Goal: Task Accomplishment & Management: Manage account settings

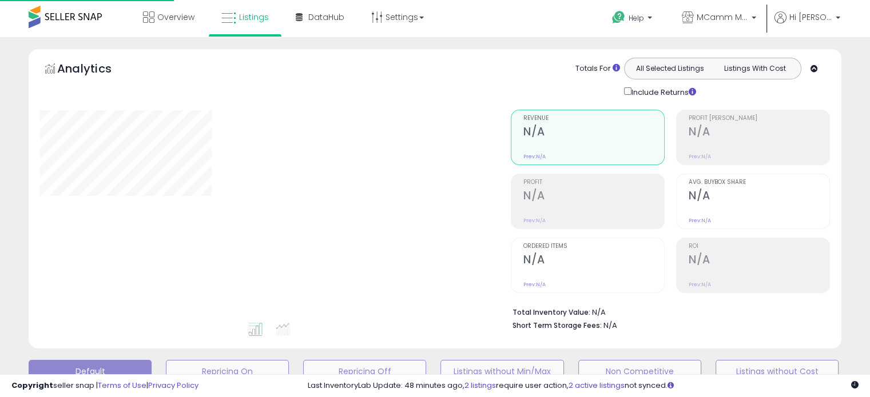
scroll to position [311, 0]
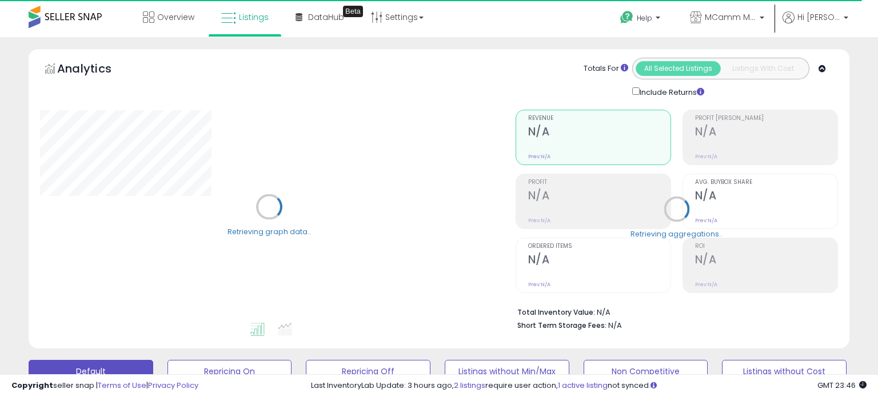
select select "**"
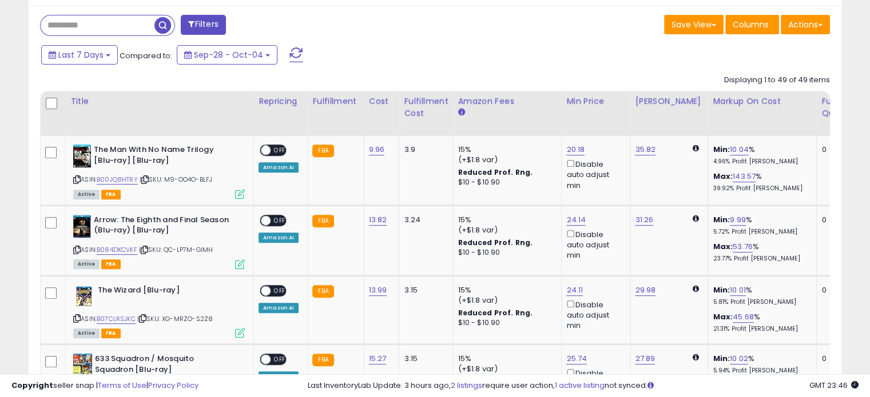
scroll to position [457, 0]
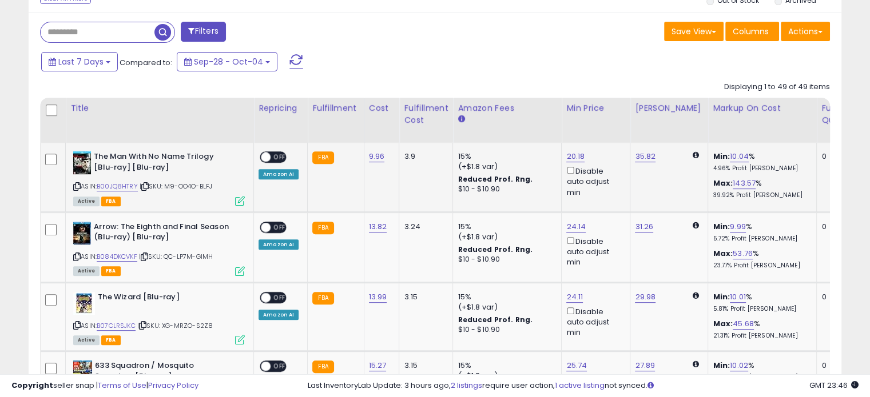
click at [272, 154] on span "OFF" at bounding box center [279, 158] width 18 height 10
click at [277, 224] on span "OFF" at bounding box center [279, 227] width 18 height 10
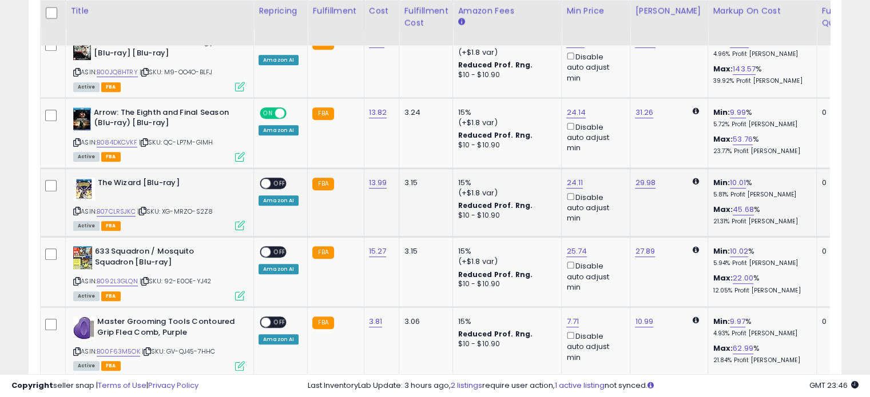
click at [268, 179] on span at bounding box center [266, 183] width 10 height 10
click at [280, 248] on span "OFF" at bounding box center [279, 253] width 18 height 10
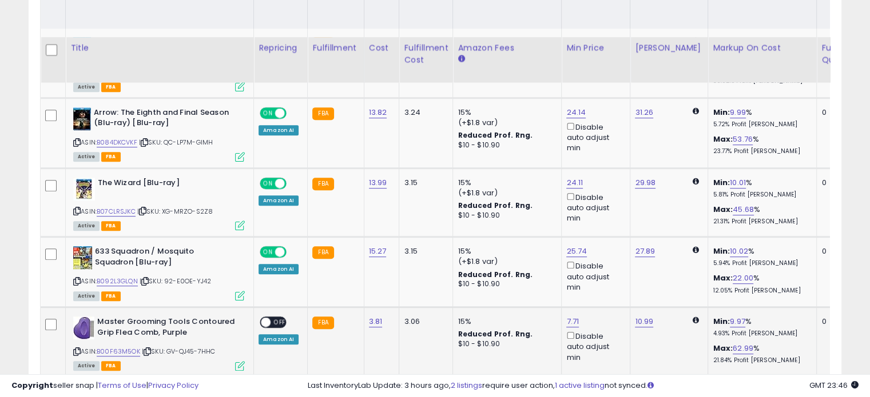
scroll to position [686, 0]
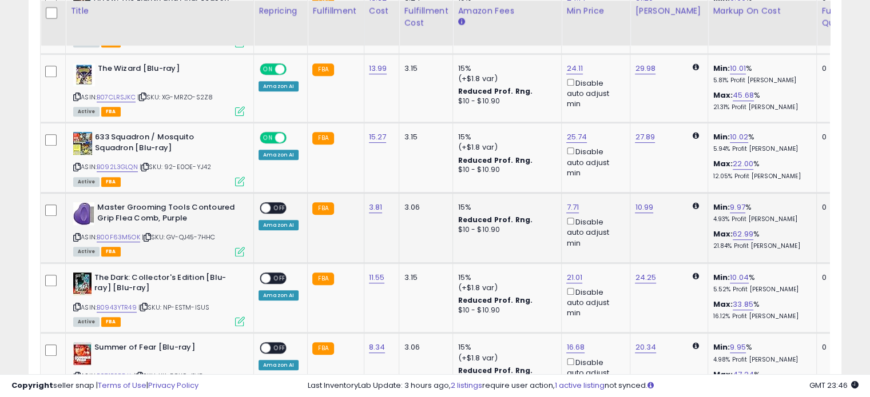
click at [281, 207] on span "OFF" at bounding box center [279, 209] width 18 height 10
click at [275, 273] on span "OFF" at bounding box center [279, 278] width 18 height 10
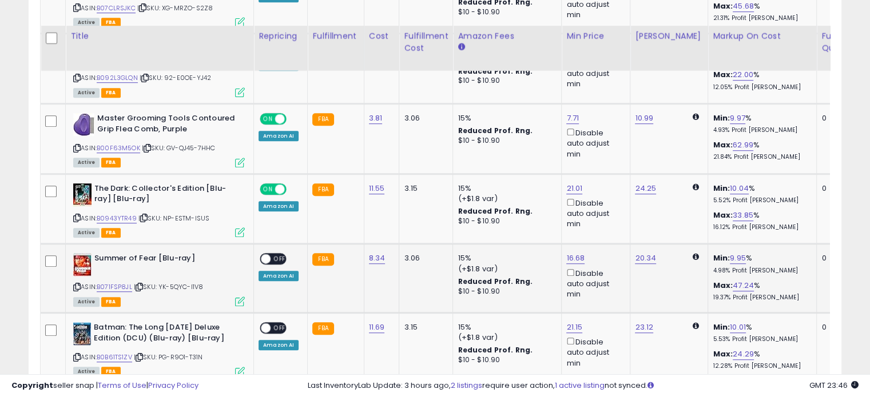
scroll to position [800, 0]
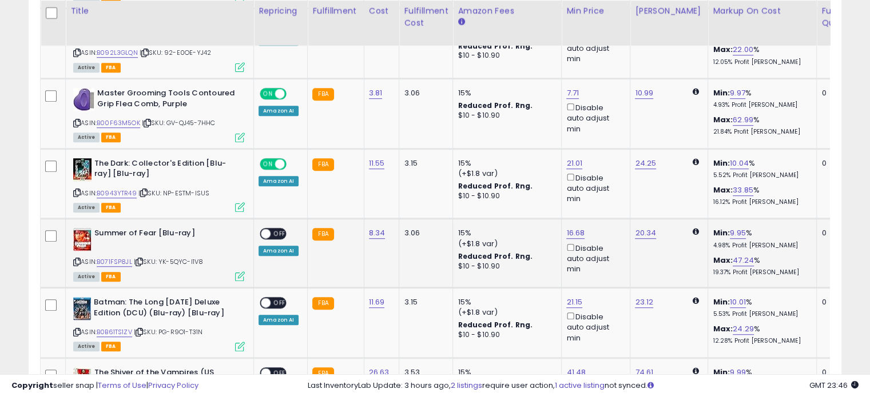
click at [280, 233] on span "OFF" at bounding box center [279, 234] width 18 height 10
click at [277, 298] on span "OFF" at bounding box center [279, 303] width 18 height 10
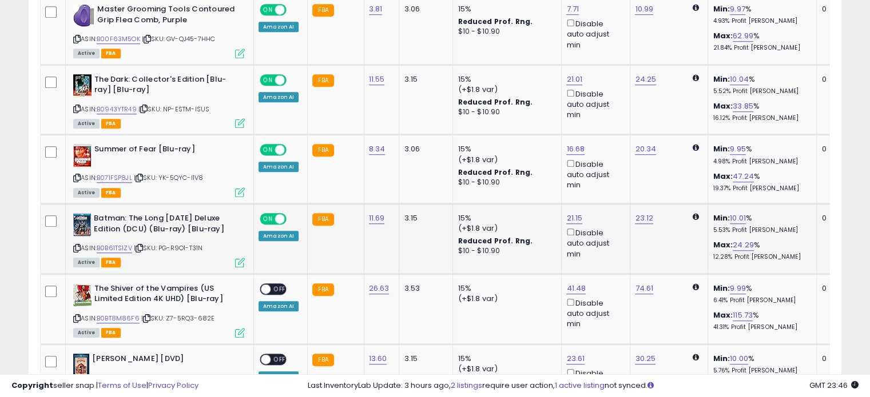
scroll to position [915, 0]
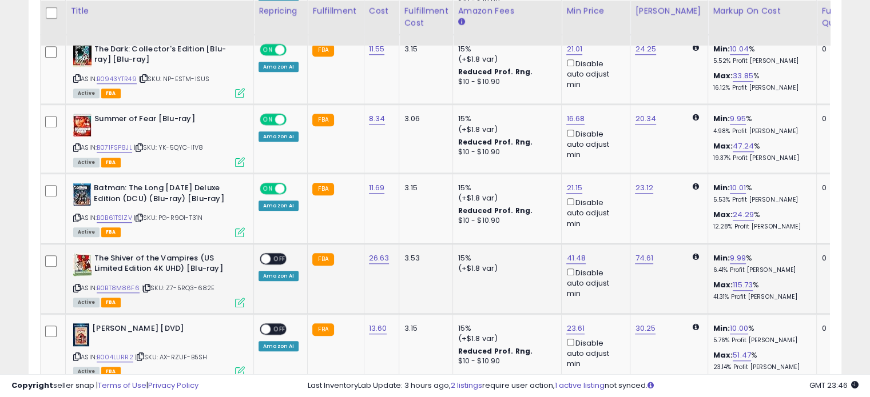
click at [277, 264] on span "OFF" at bounding box center [279, 259] width 18 height 10
click at [279, 333] on span "OFF" at bounding box center [279, 329] width 18 height 10
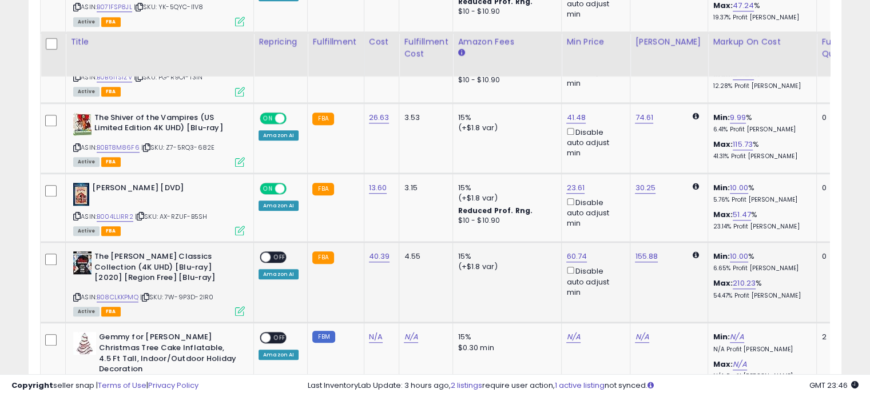
scroll to position [1086, 0]
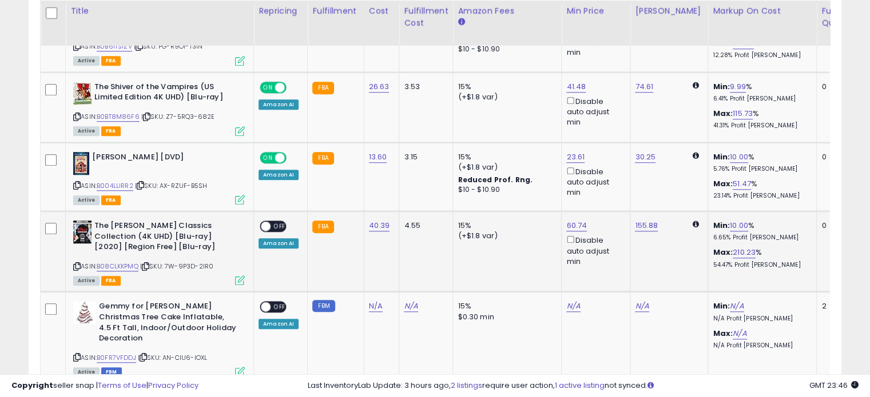
click at [278, 232] on span "OFF" at bounding box center [279, 227] width 18 height 10
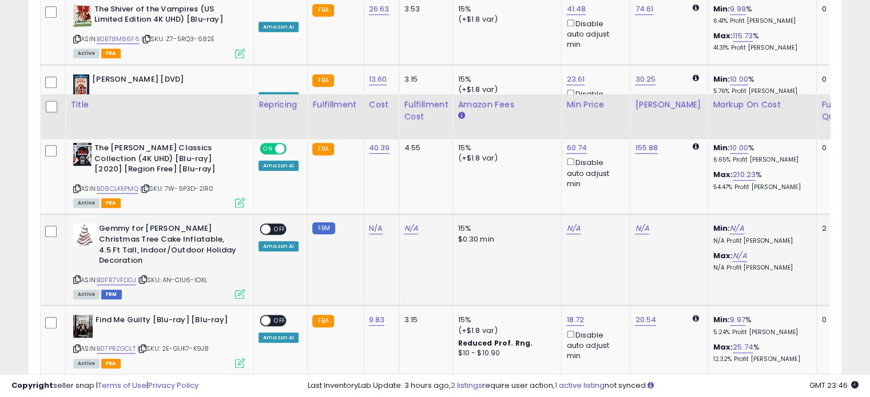
scroll to position [1258, 0]
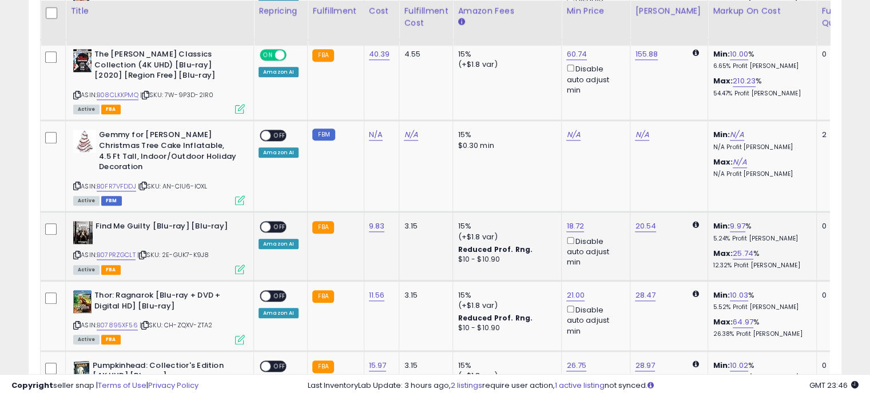
click at [281, 222] on span "OFF" at bounding box center [279, 227] width 18 height 10
click at [278, 292] on span "OFF" at bounding box center [279, 297] width 18 height 10
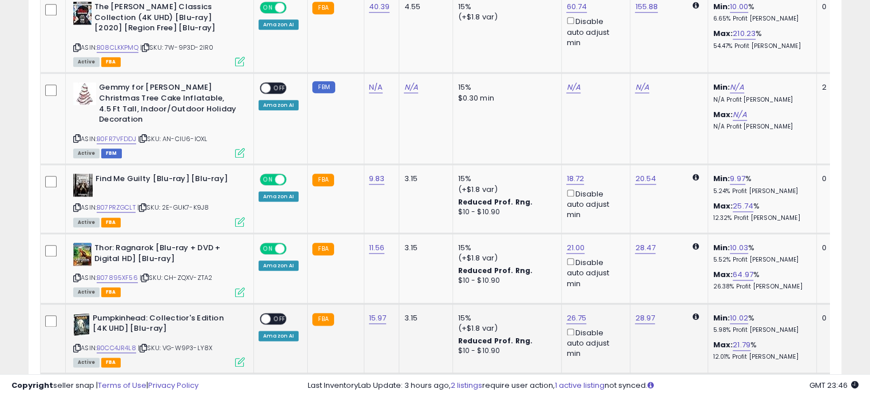
scroll to position [1372, 0]
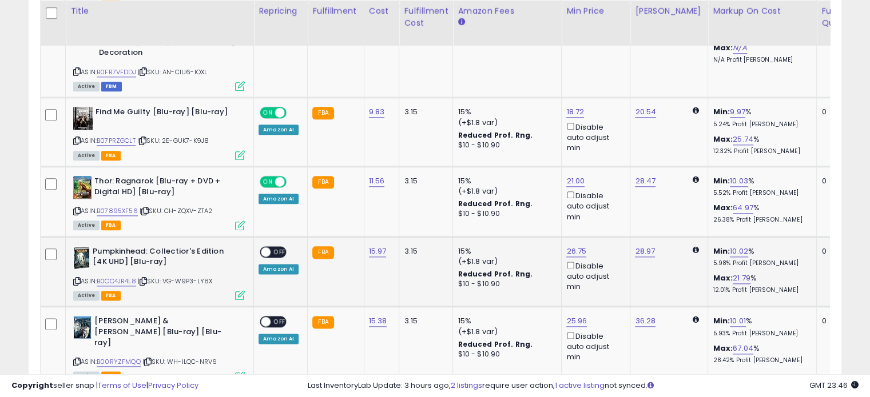
click at [275, 249] on span "OFF" at bounding box center [279, 252] width 18 height 10
click at [280, 317] on span "OFF" at bounding box center [279, 322] width 18 height 10
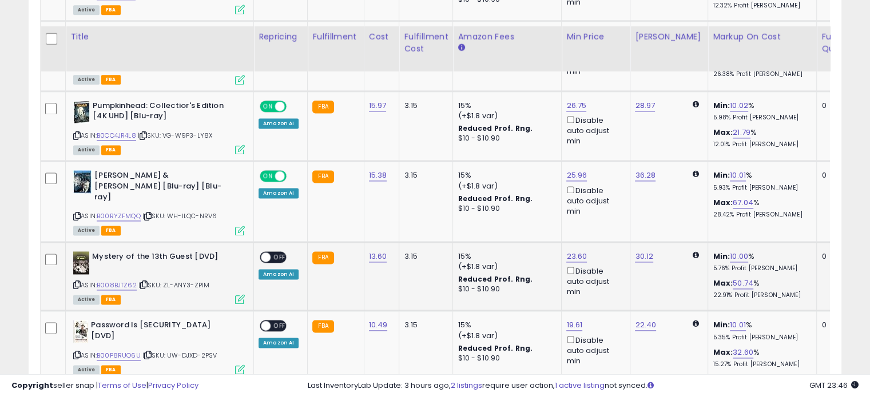
scroll to position [1544, 0]
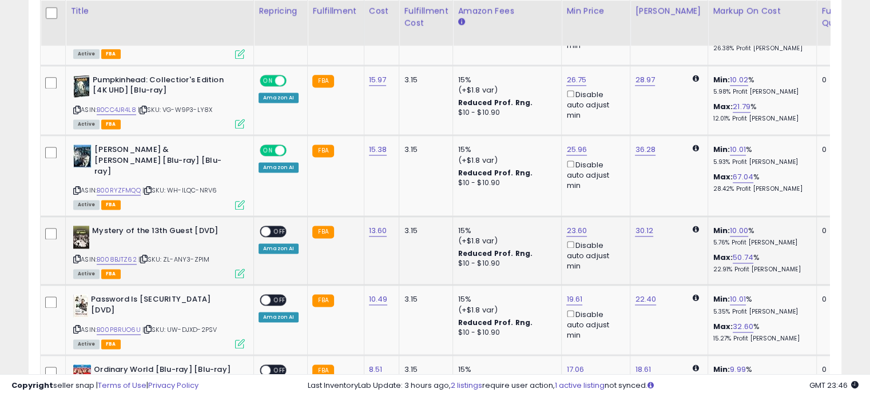
click at [272, 226] on span "OFF" at bounding box center [279, 231] width 18 height 10
click at [276, 296] on span "OFF" at bounding box center [279, 301] width 18 height 10
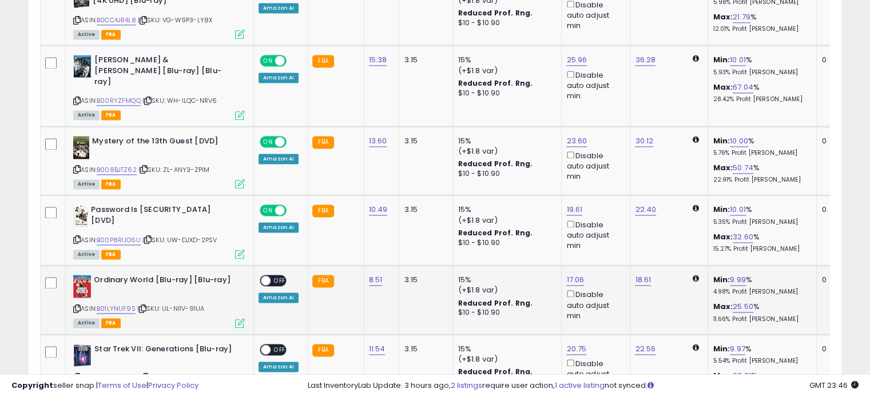
scroll to position [1658, 0]
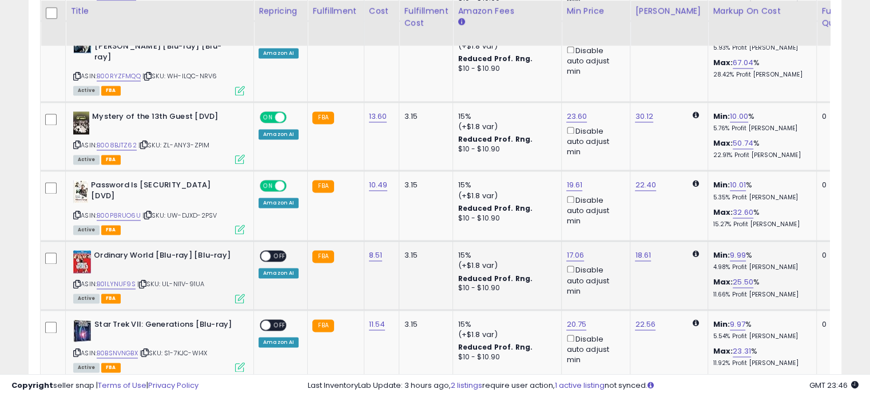
click at [277, 252] on span "OFF" at bounding box center [279, 257] width 18 height 10
click at [277, 320] on span "OFF" at bounding box center [279, 325] width 18 height 10
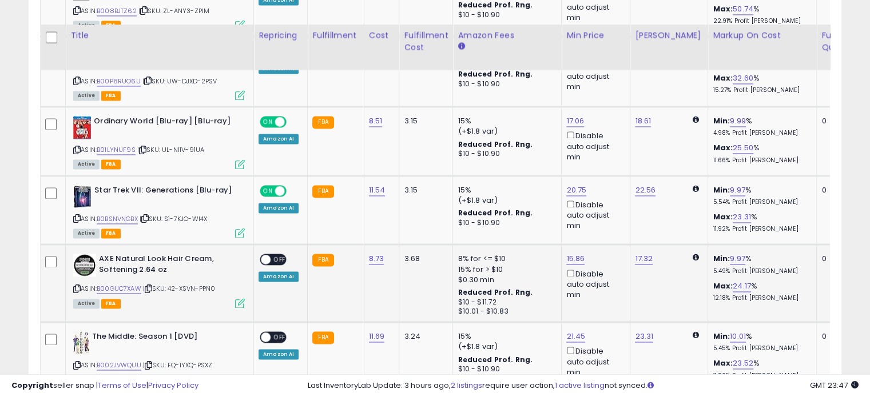
scroll to position [1830, 0]
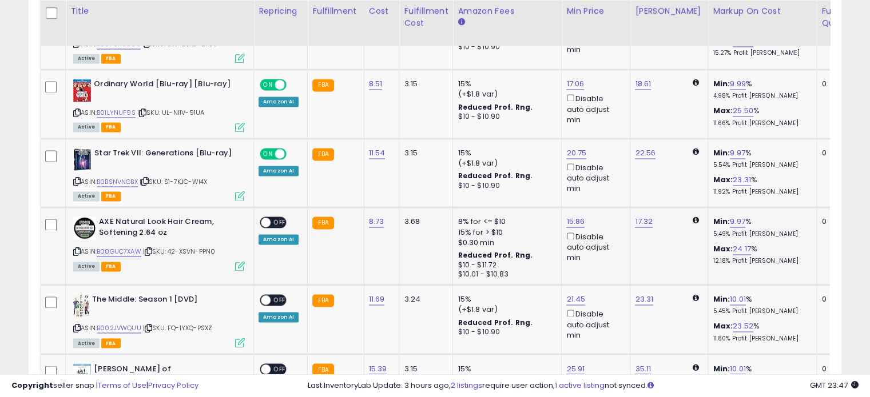
click at [278, 218] on span "OFF" at bounding box center [279, 223] width 18 height 10
click at [278, 296] on span "OFF" at bounding box center [279, 301] width 18 height 10
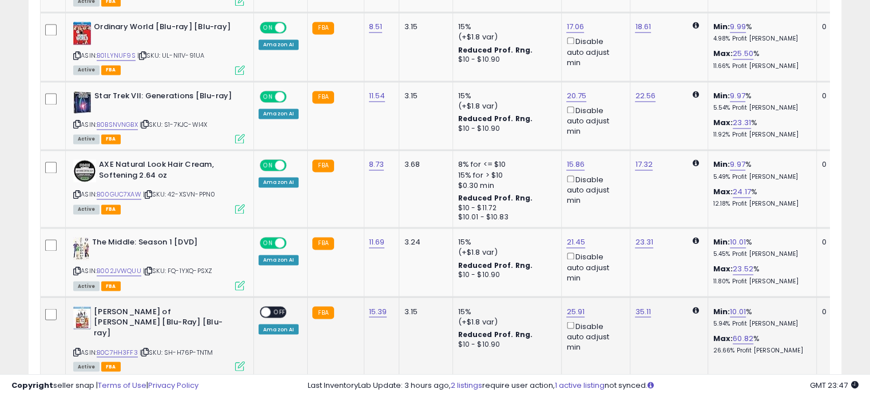
scroll to position [1944, 0]
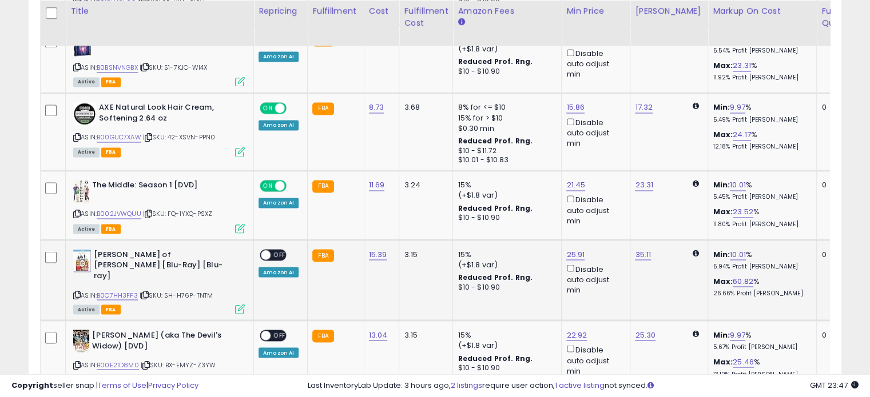
click at [280, 250] on span "OFF" at bounding box center [279, 255] width 18 height 10
click at [281, 331] on span "OFF" at bounding box center [279, 336] width 18 height 10
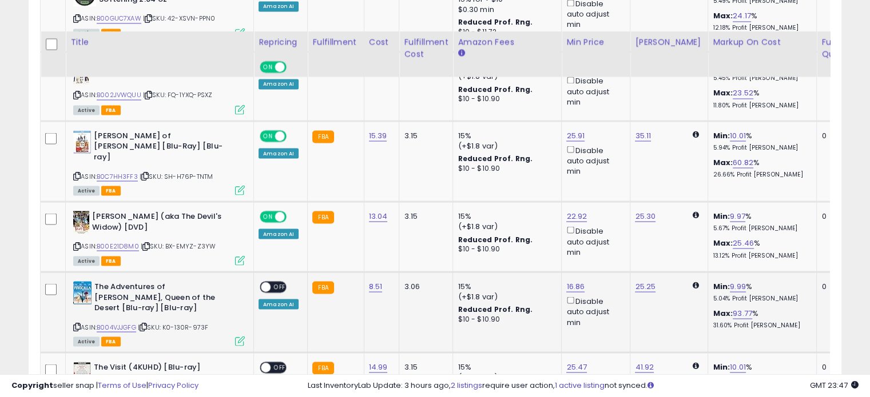
scroll to position [2115, 0]
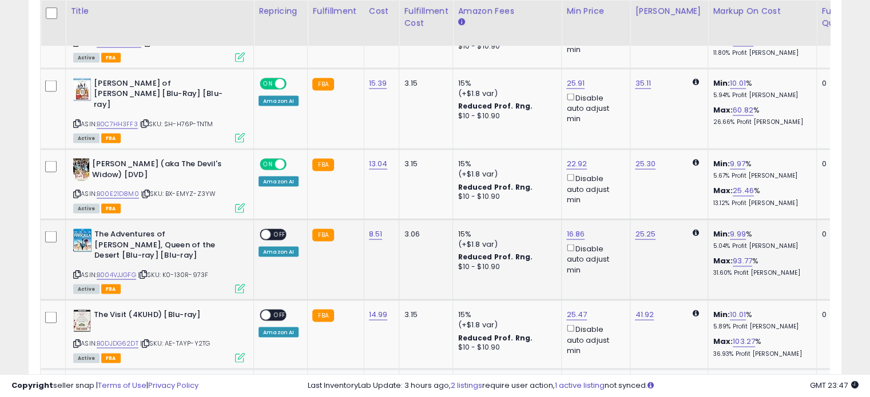
click at [277, 230] on span "OFF" at bounding box center [279, 235] width 18 height 10
click at [277, 310] on span "OFF" at bounding box center [279, 315] width 18 height 10
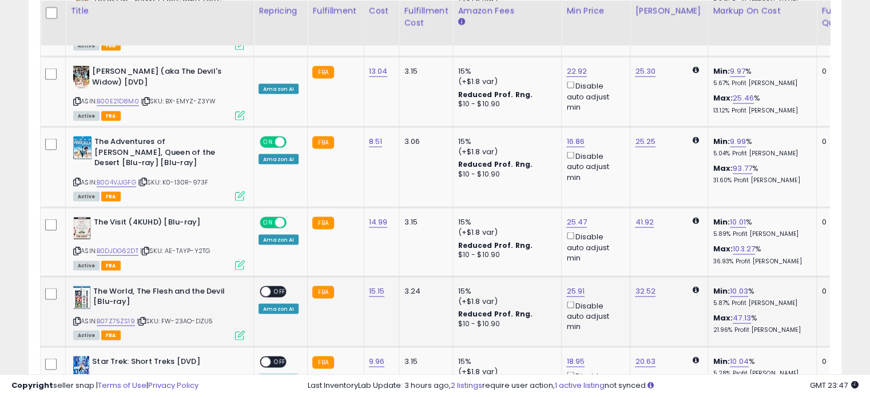
scroll to position [2230, 0]
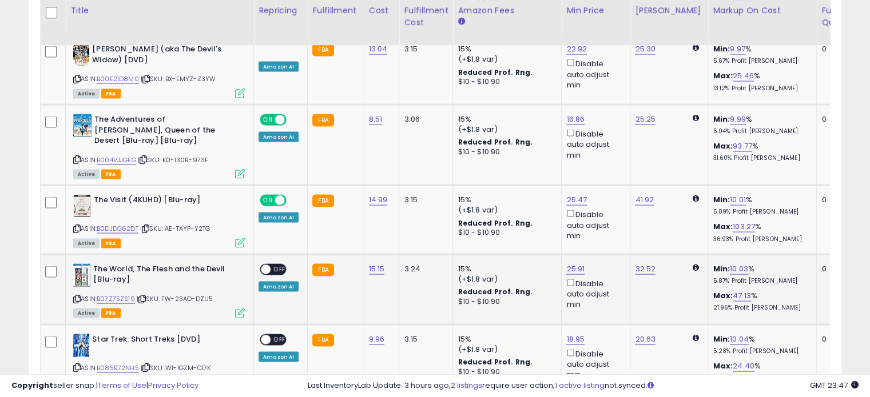
click at [276, 265] on span "OFF" at bounding box center [279, 270] width 18 height 10
click at [278, 334] on div "ON OFF" at bounding box center [273, 340] width 27 height 12
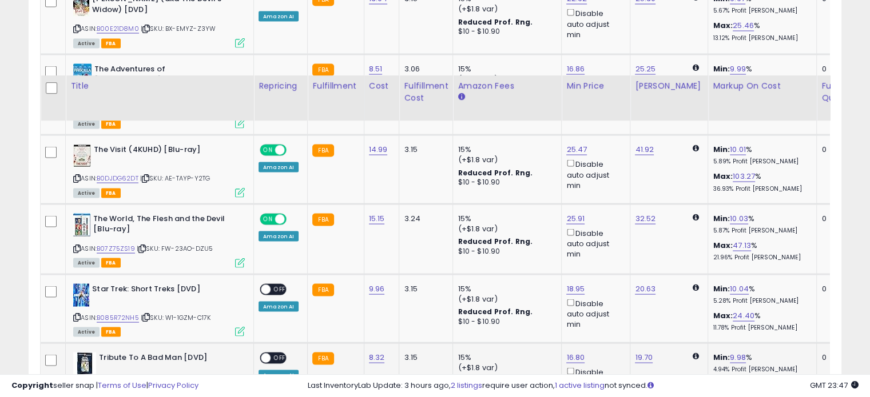
scroll to position [2401, 0]
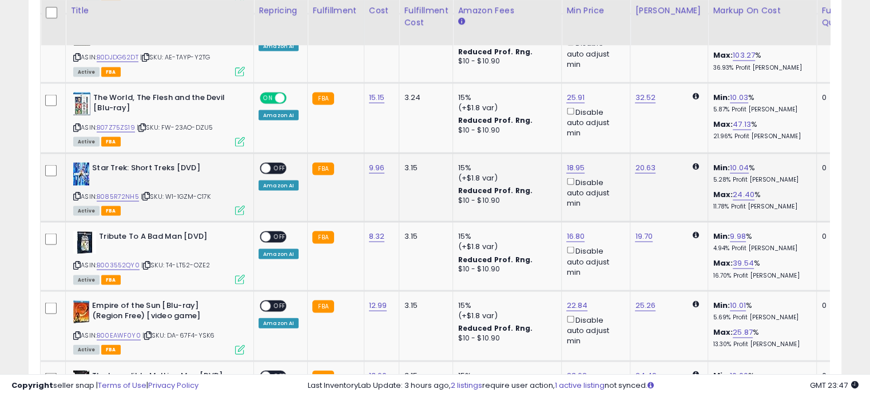
click at [278, 162] on div "ON OFF" at bounding box center [273, 168] width 27 height 12
click at [275, 164] on span "OFF" at bounding box center [279, 169] width 18 height 10
click at [278, 233] on span "OFF" at bounding box center [279, 238] width 18 height 10
click at [278, 301] on span "OFF" at bounding box center [279, 306] width 18 height 10
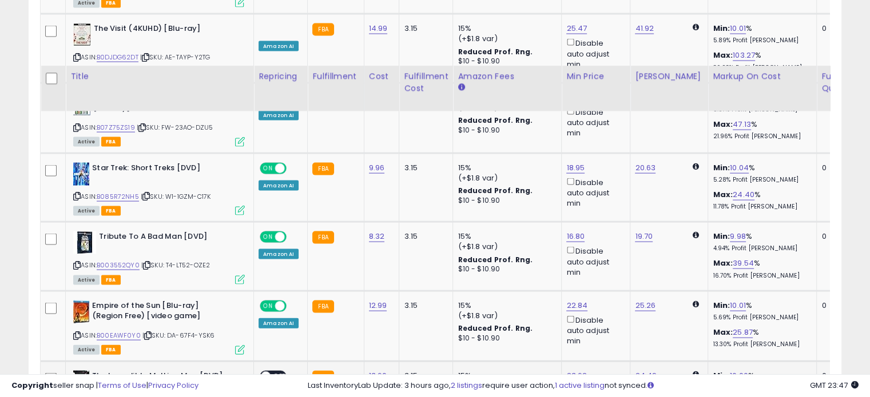
scroll to position [2516, 0]
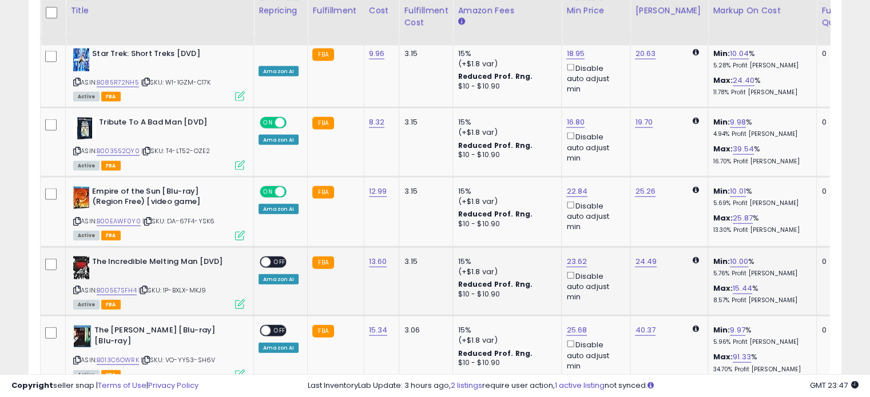
click at [276, 257] on span "OFF" at bounding box center [279, 262] width 18 height 10
click at [277, 326] on span "OFF" at bounding box center [279, 331] width 18 height 10
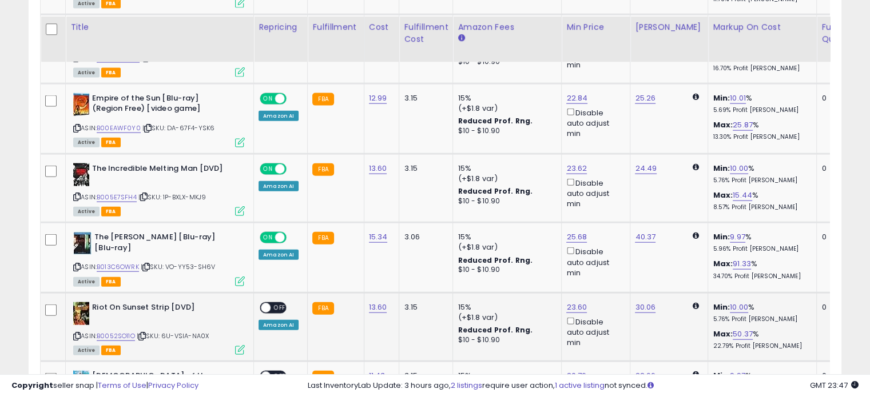
scroll to position [2630, 0]
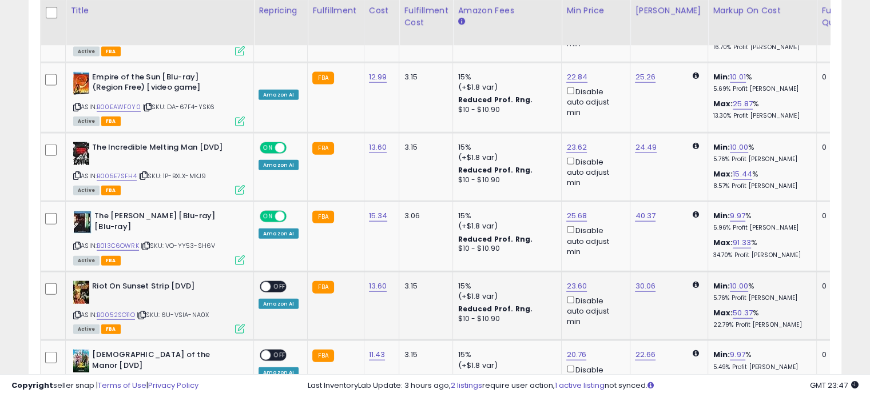
click at [278, 282] on span "OFF" at bounding box center [279, 287] width 18 height 10
click at [282, 351] on span "OFF" at bounding box center [279, 356] width 18 height 10
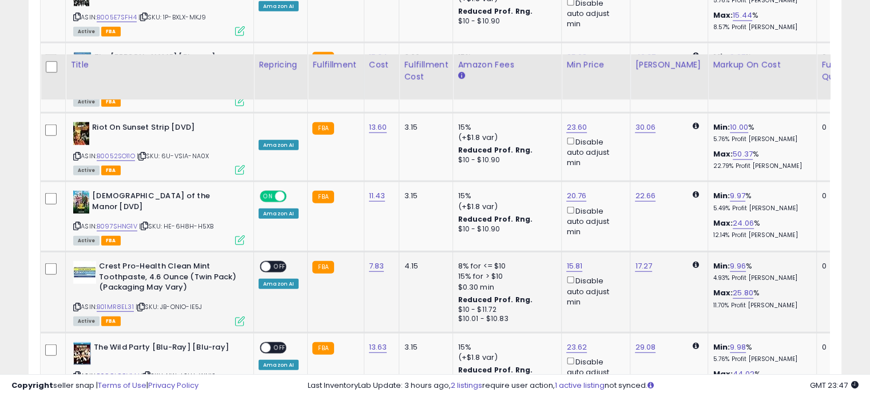
scroll to position [2859, 0]
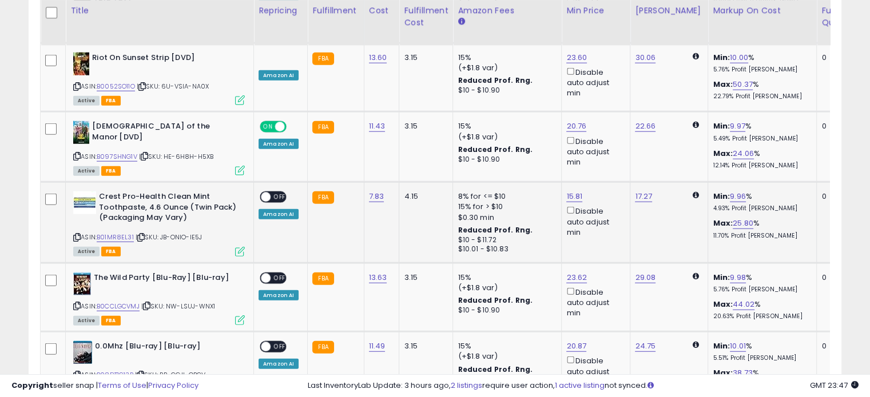
click at [281, 193] on span "OFF" at bounding box center [279, 198] width 18 height 10
drag, startPoint x: 280, startPoint y: 224, endPoint x: 281, endPoint y: 233, distance: 9.8
click at [279, 273] on span "OFF" at bounding box center [279, 278] width 18 height 10
click at [278, 342] on span "OFF" at bounding box center [279, 347] width 18 height 10
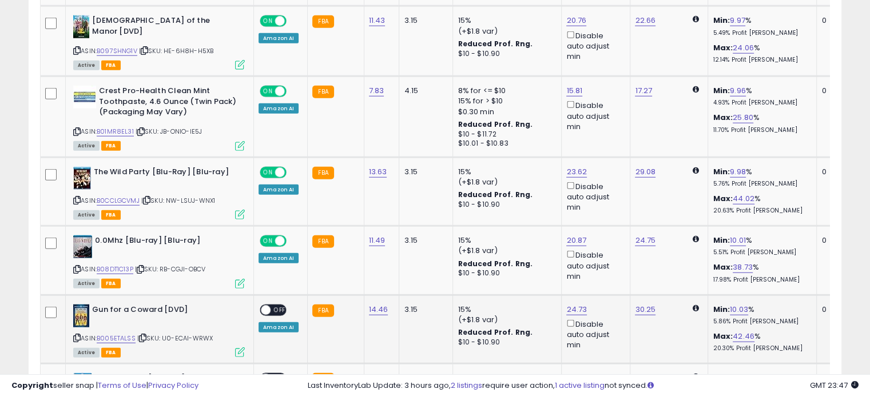
scroll to position [2973, 0]
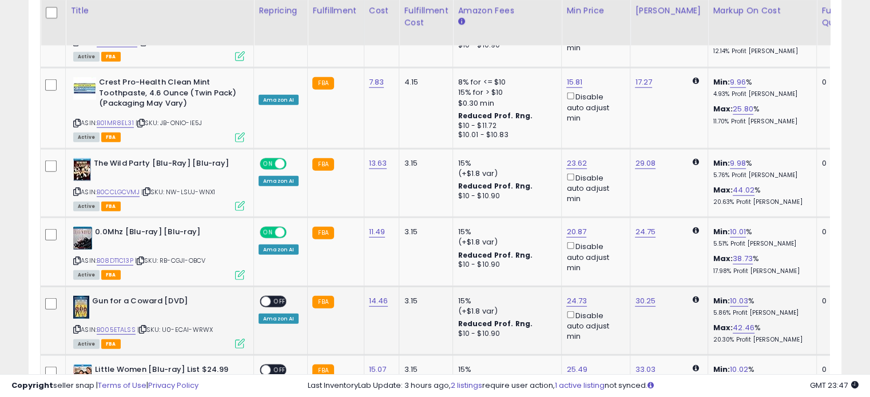
click at [279, 297] on span "OFF" at bounding box center [279, 302] width 18 height 10
click at [278, 366] on span "OFF" at bounding box center [279, 371] width 18 height 10
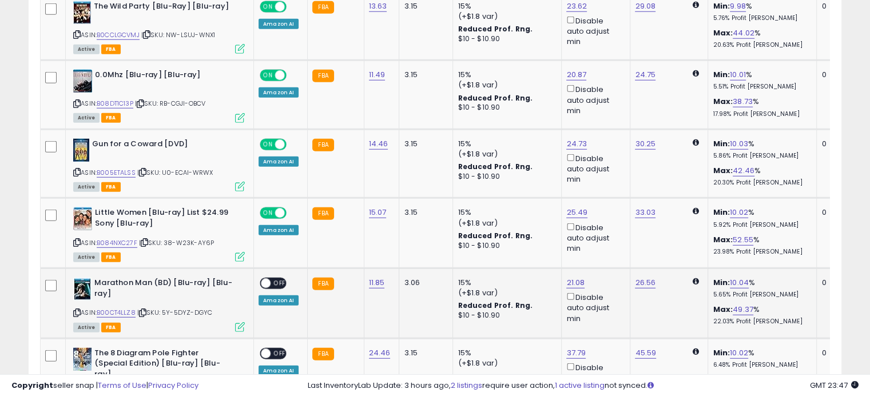
scroll to position [3145, 0]
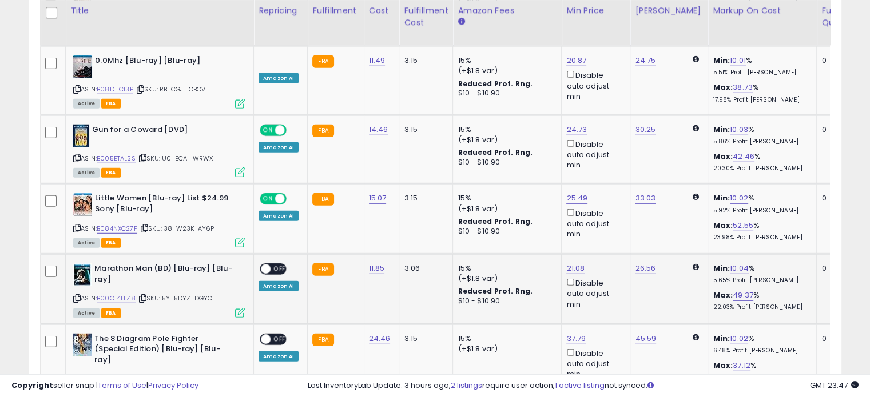
click at [276, 265] on span "OFF" at bounding box center [279, 270] width 18 height 10
drag, startPoint x: 281, startPoint y: 283, endPoint x: 287, endPoint y: 283, distance: 6.3
click at [280, 334] on span "OFF" at bounding box center [279, 339] width 18 height 10
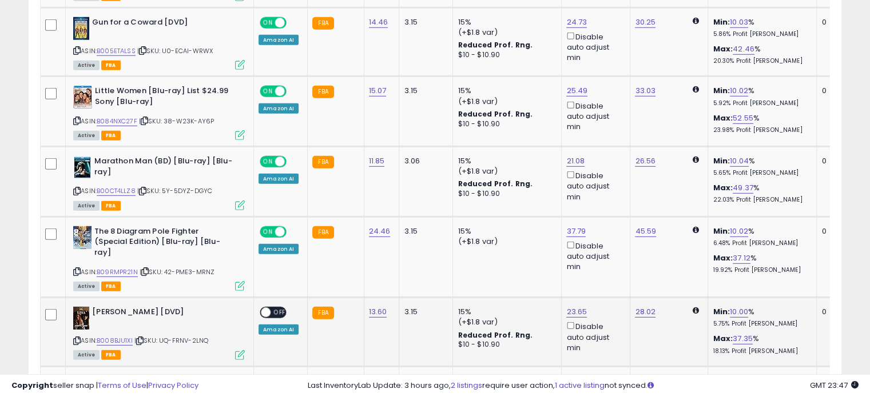
scroll to position [3316, 0]
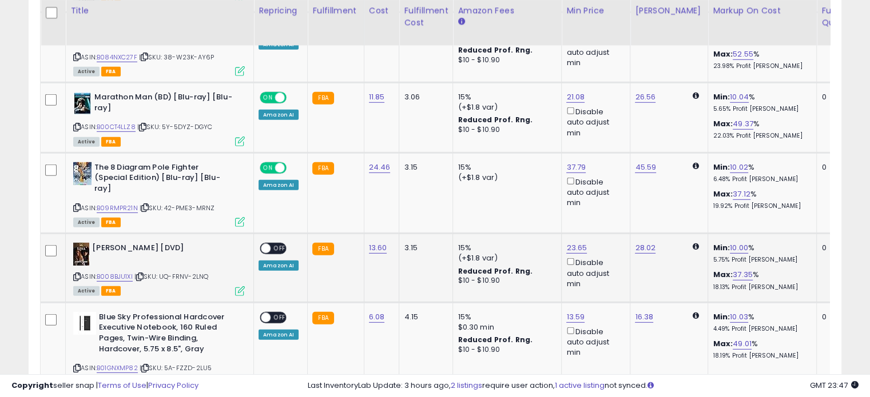
click at [277, 244] on span "OFF" at bounding box center [279, 249] width 18 height 10
click at [280, 313] on span "OFF" at bounding box center [279, 318] width 18 height 10
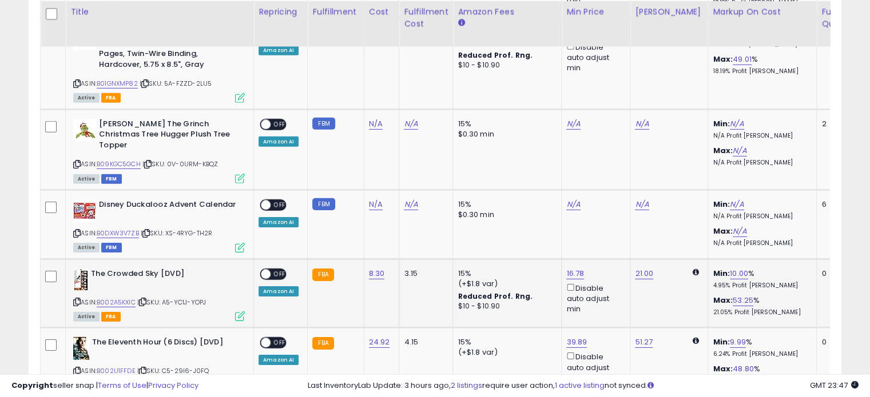
scroll to position [3602, 0]
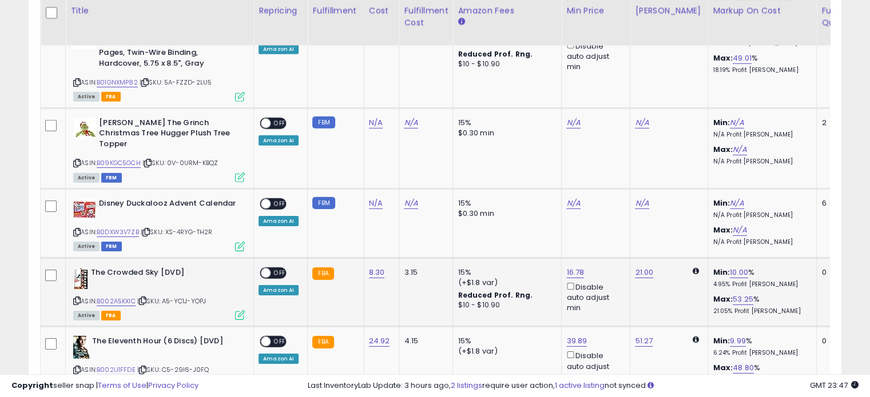
click at [274, 268] on span "OFF" at bounding box center [279, 273] width 18 height 10
click at [277, 337] on span "OFF" at bounding box center [279, 342] width 18 height 10
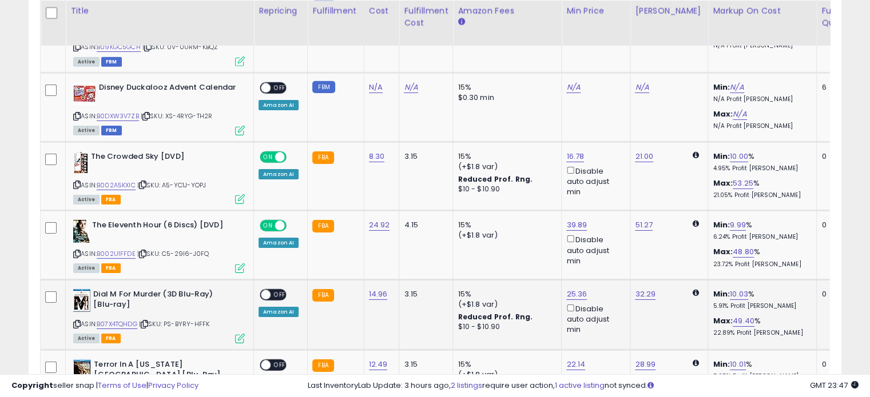
scroll to position [3762, 0]
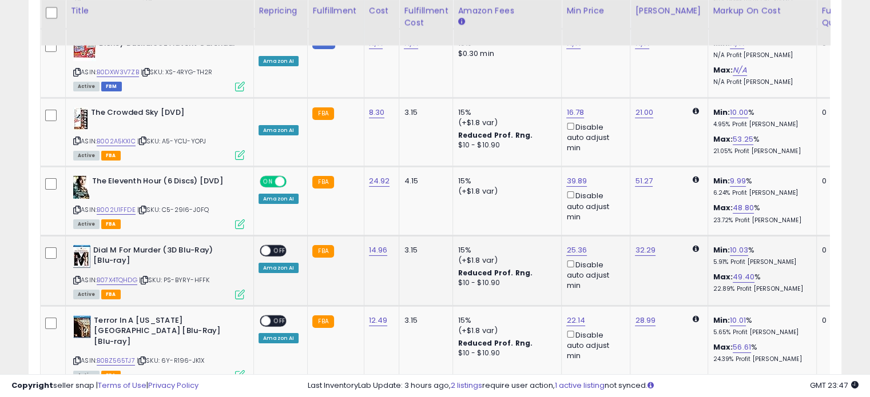
click at [279, 246] on span "OFF" at bounding box center [279, 251] width 18 height 10
click at [278, 316] on span "OFF" at bounding box center [279, 321] width 18 height 10
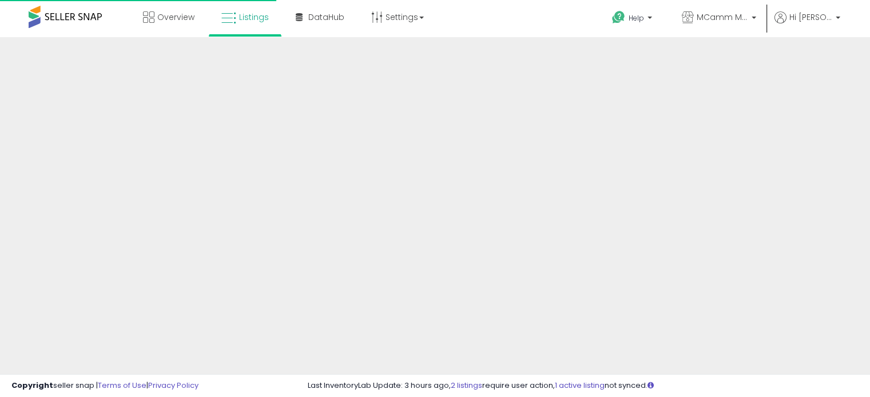
scroll to position [311, 0]
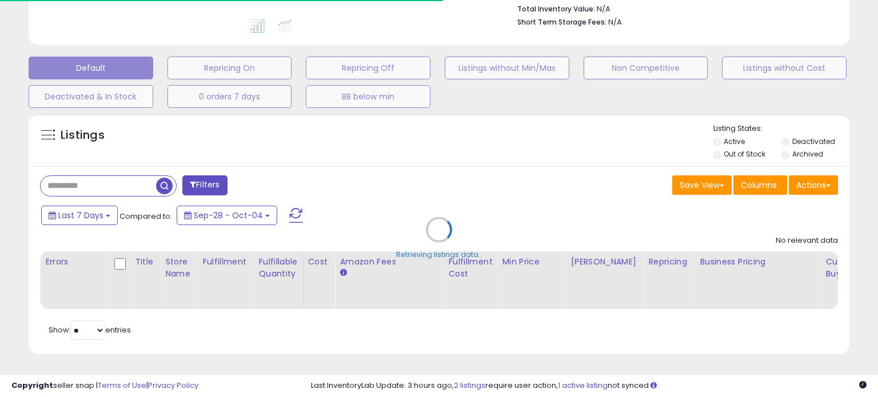
select select "**"
